Goal: Task Accomplishment & Management: Manage account settings

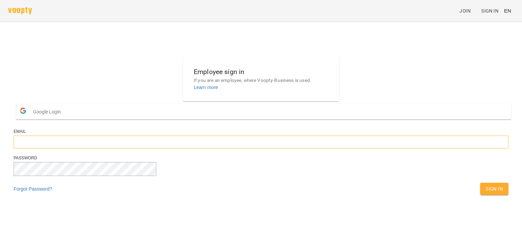
click at [222, 149] on input "email" at bounding box center [261, 142] width 495 height 13
type input "**********"
click at [486, 193] on span "Sign In" at bounding box center [494, 189] width 17 height 8
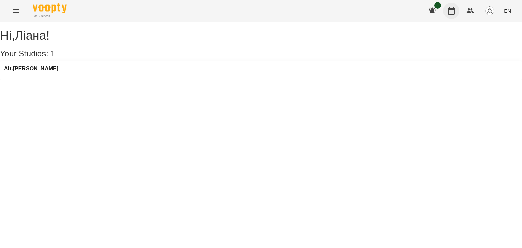
click at [445, 12] on button "button" at bounding box center [452, 11] width 16 height 16
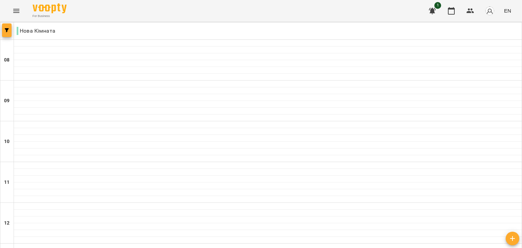
click at [4, 28] on button "button" at bounding box center [7, 30] width 10 height 14
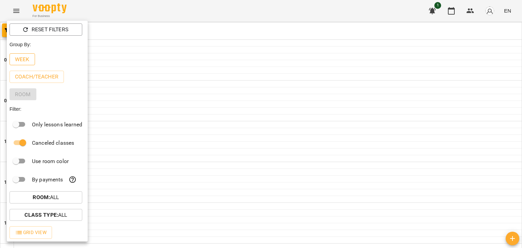
click at [26, 59] on p "Week" at bounding box center [22, 59] width 15 height 8
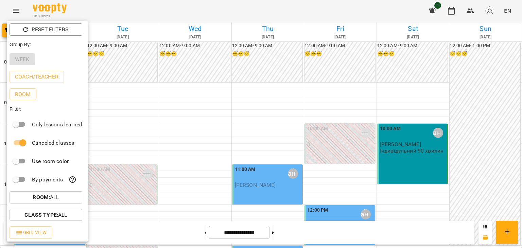
click at [245, 130] on div at bounding box center [261, 124] width 522 height 248
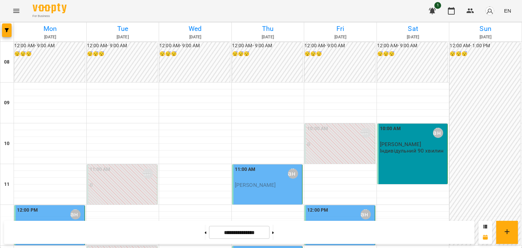
scroll to position [136, 0]
click at [205, 230] on button at bounding box center [206, 232] width 2 height 15
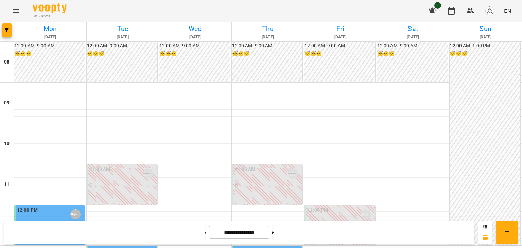
scroll to position [0, 0]
click at [205, 235] on button at bounding box center [206, 232] width 2 height 15
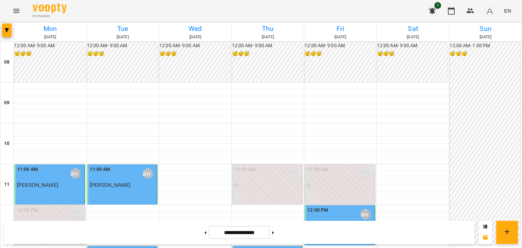
scroll to position [436, 0]
click at [274, 235] on button at bounding box center [273, 232] width 2 height 15
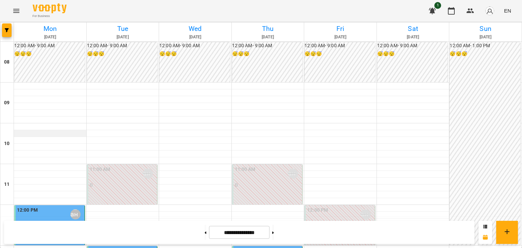
scroll to position [68, 0]
click at [274, 234] on button at bounding box center [273, 232] width 2 height 15
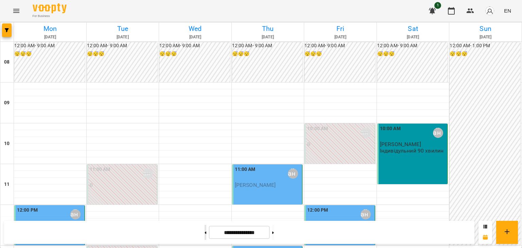
click at [205, 233] on button at bounding box center [206, 232] width 2 height 15
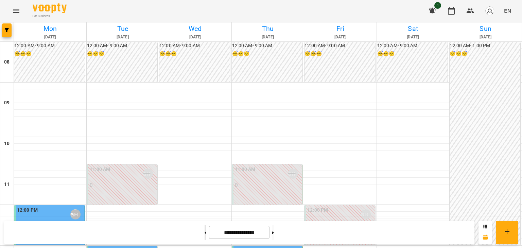
click at [205, 233] on button at bounding box center [206, 232] width 2 height 15
type input "**********"
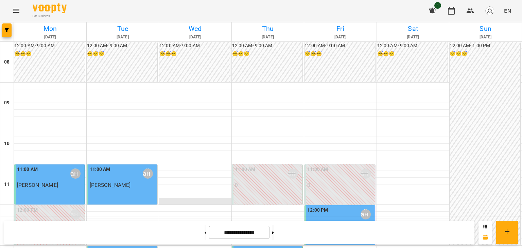
scroll to position [62, 0]
click at [162, 246] on div at bounding box center [195, 249] width 72 height 7
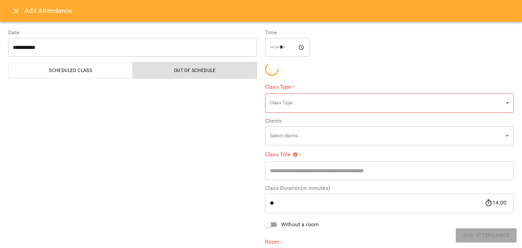
type input "**********"
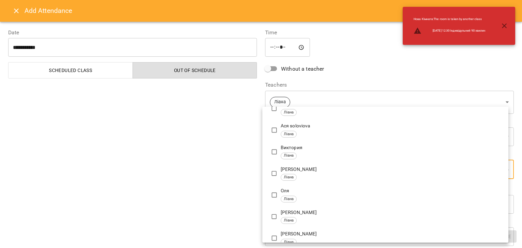
scroll to position [0, 0]
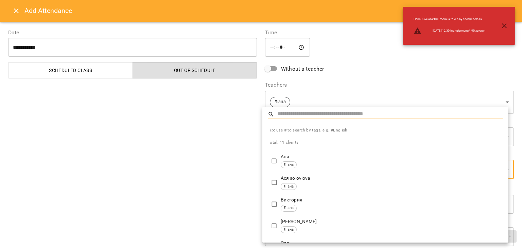
type input "**********"
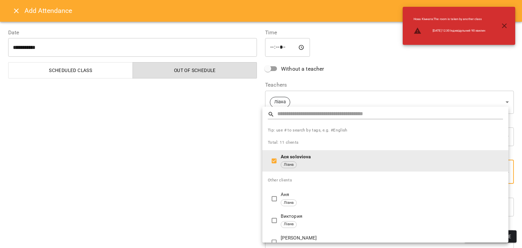
click at [243, 188] on div at bounding box center [261, 124] width 522 height 248
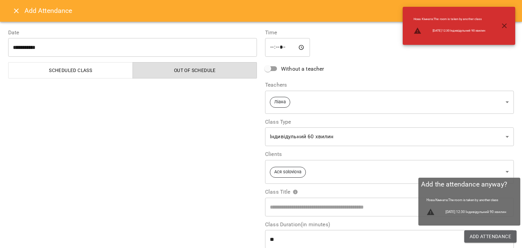
click at [472, 239] on span "Add Attendance" at bounding box center [491, 237] width 42 height 8
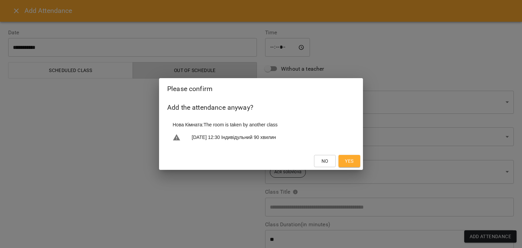
click at [345, 164] on span "Yes" at bounding box center [349, 161] width 9 height 8
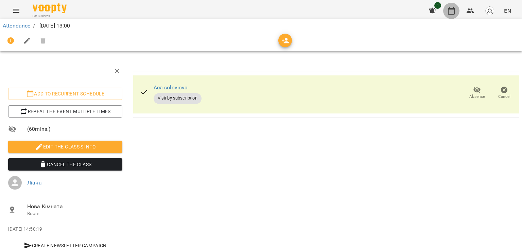
click at [455, 10] on icon "button" at bounding box center [451, 10] width 7 height 7
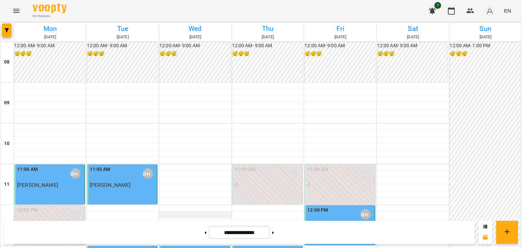
scroll to position [136, 0]
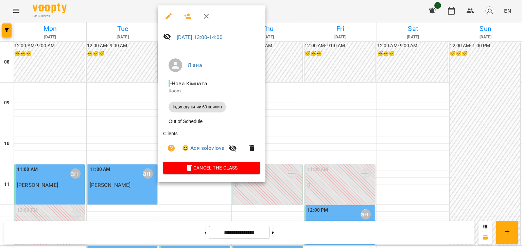
click at [320, 171] on div at bounding box center [261, 124] width 522 height 248
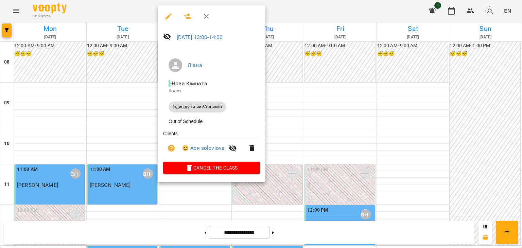
click at [295, 152] on div at bounding box center [261, 124] width 522 height 248
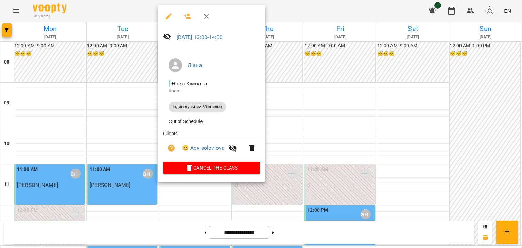
click at [316, 181] on div at bounding box center [261, 124] width 522 height 248
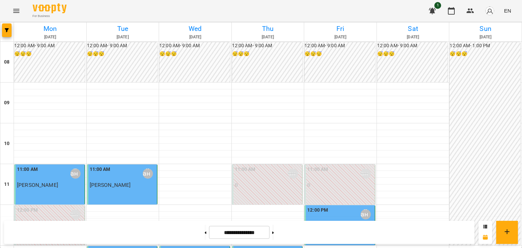
scroll to position [0, 0]
